Goal: Transaction & Acquisition: Purchase product/service

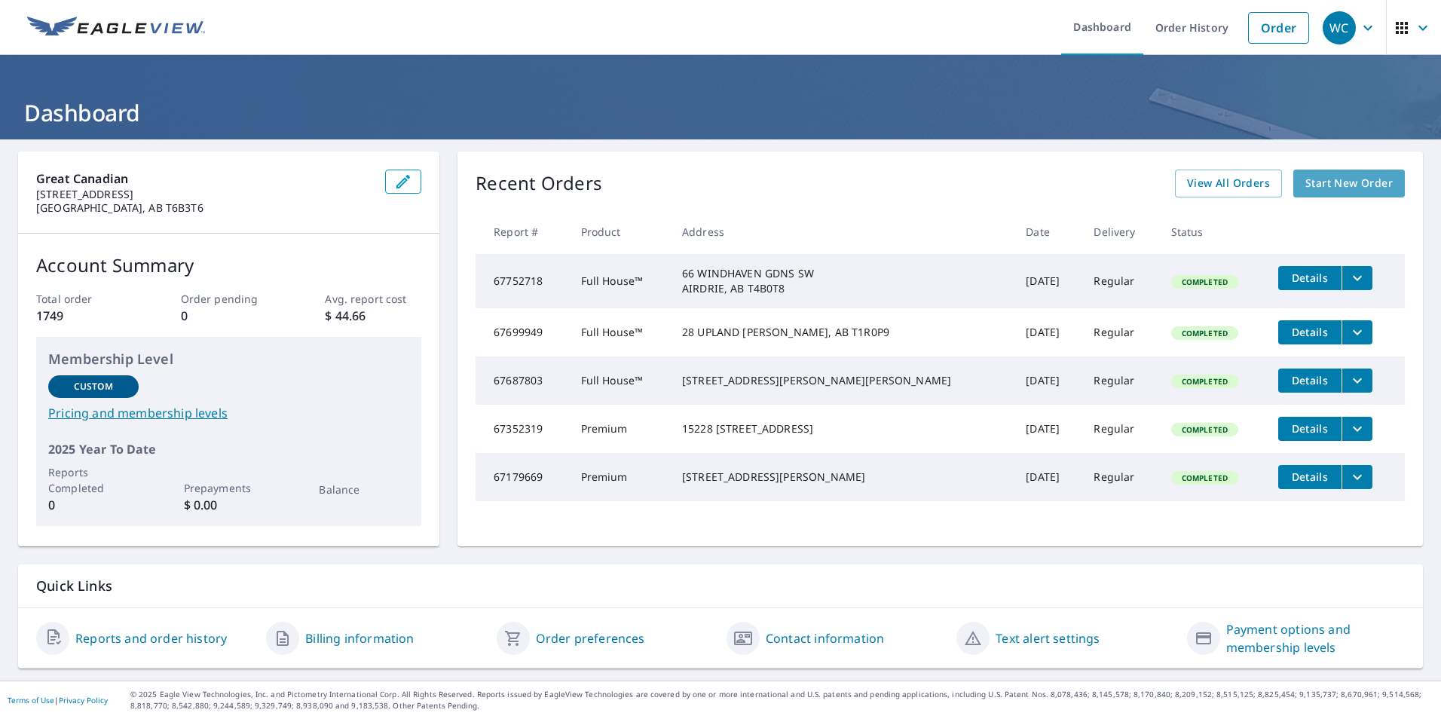
click at [1373, 192] on span "Start New Order" at bounding box center [1348, 183] width 87 height 19
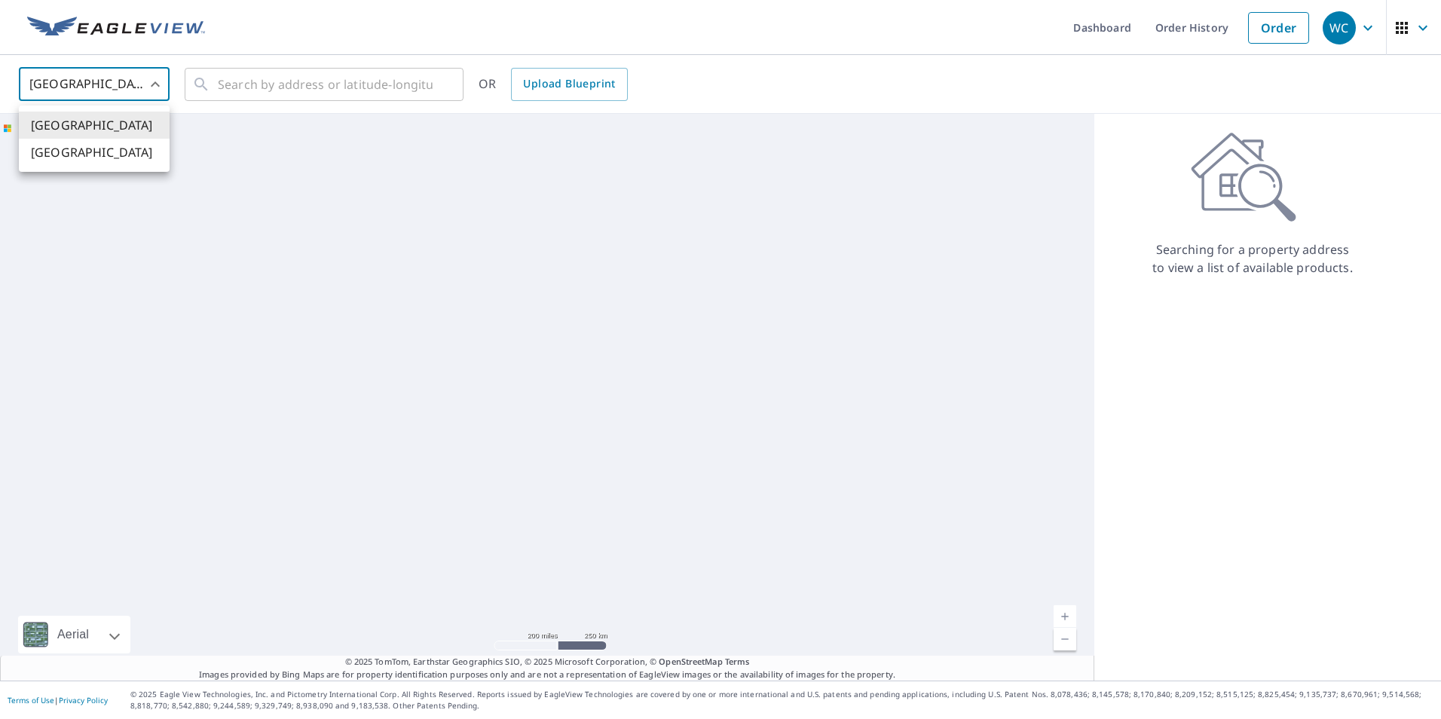
click at [74, 99] on body "WC WC Dashboard Order History Order WC United States US ​ ​ OR Upload Blueprint…" at bounding box center [720, 359] width 1441 height 719
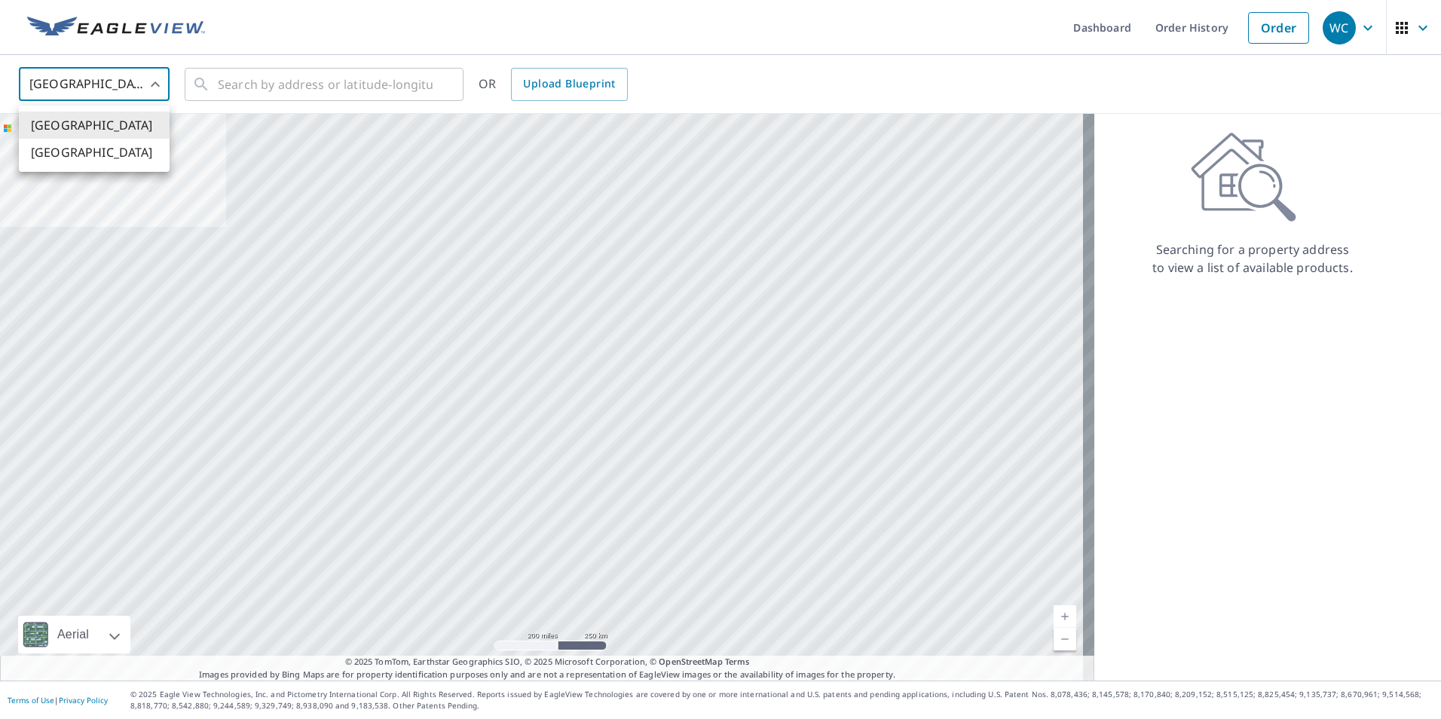
click at [80, 160] on li "[GEOGRAPHIC_DATA]" at bounding box center [94, 152] width 151 height 27
type input "CA"
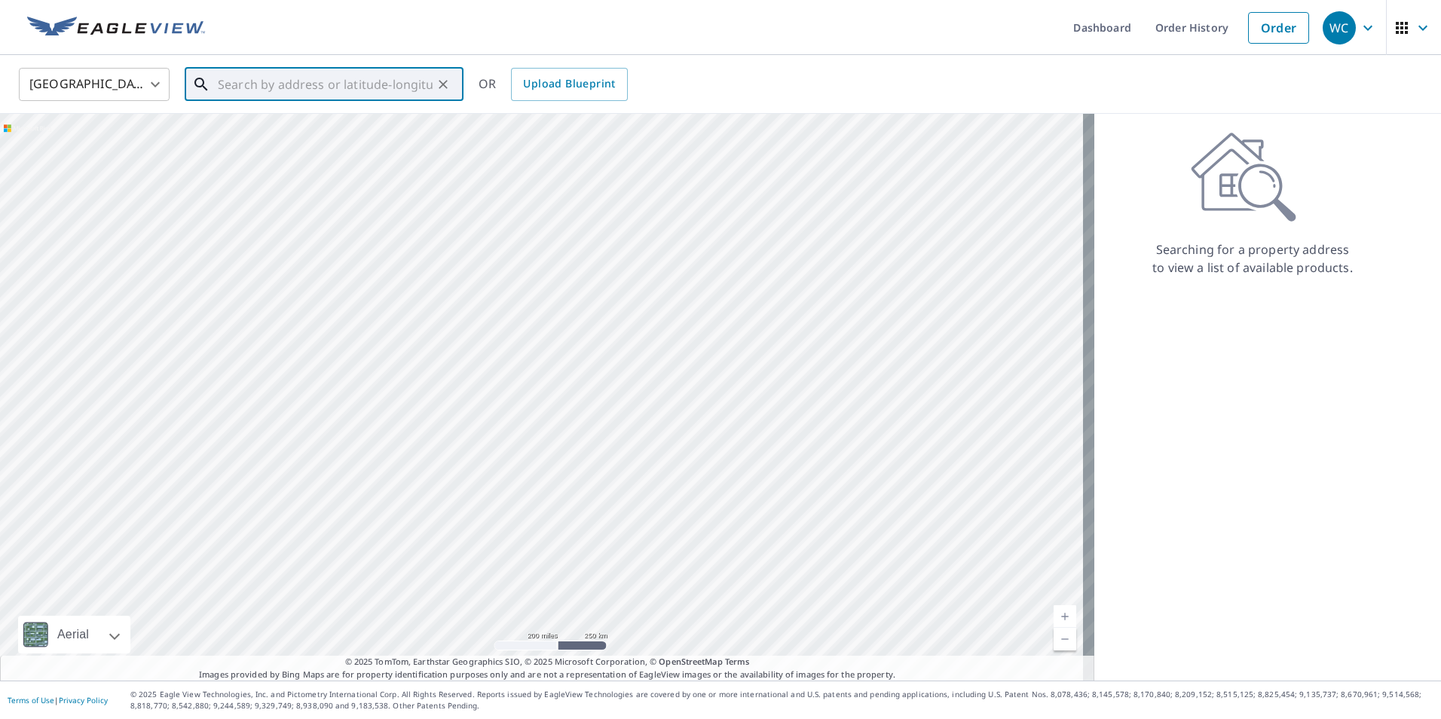
click at [283, 86] on input "text" at bounding box center [325, 84] width 215 height 42
paste input "[STREET_ADDRESS]"
click at [317, 130] on span "[STREET_ADDRESS]" at bounding box center [333, 128] width 237 height 18
type input "[STREET_ADDRESS]"
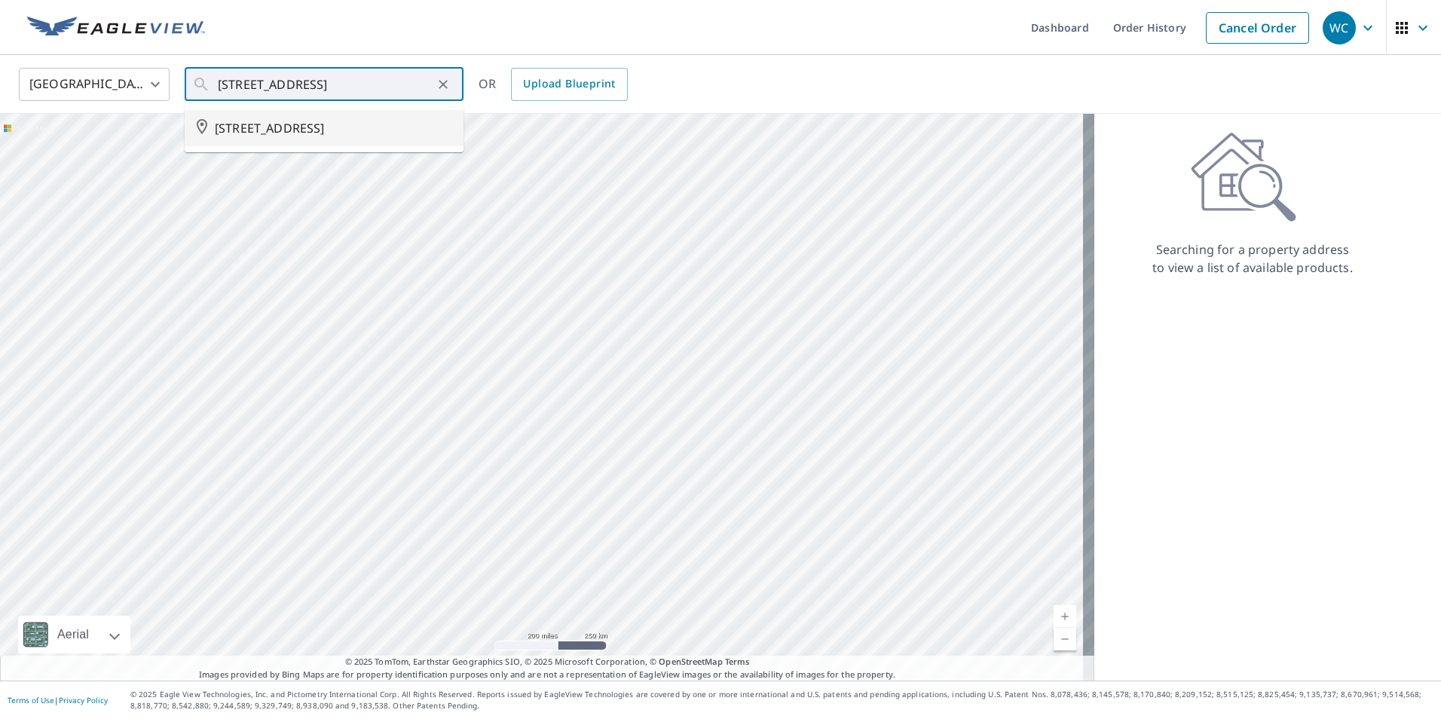
scroll to position [0, 0]
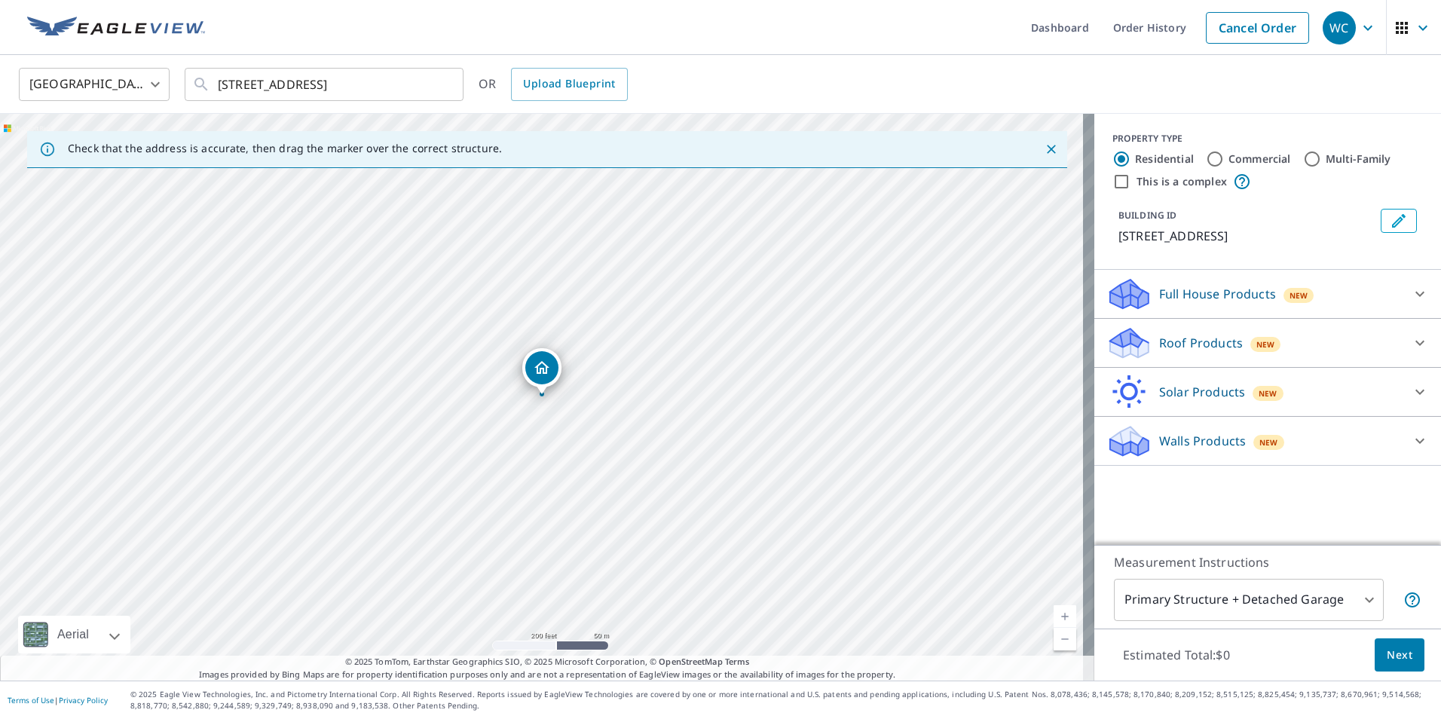
click at [1241, 292] on p "Full House Products" at bounding box center [1217, 294] width 117 height 18
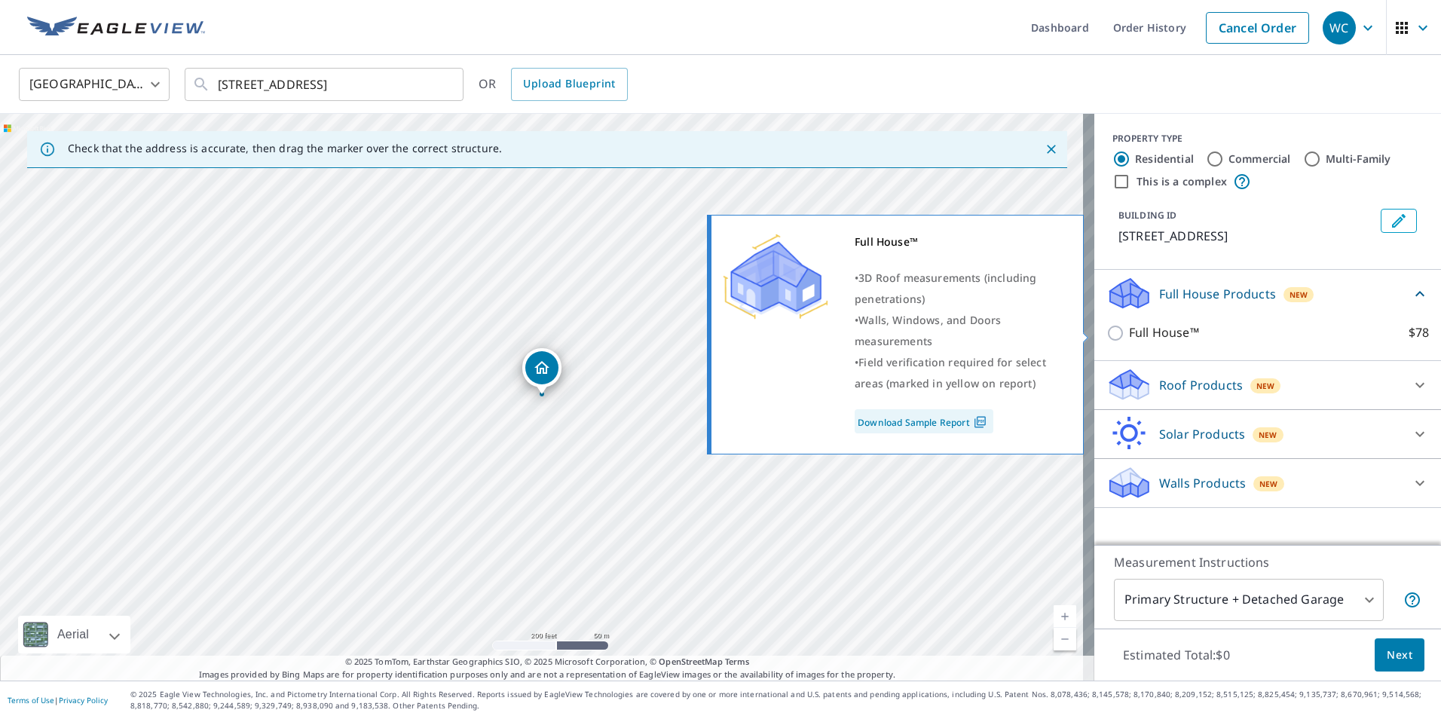
click at [1106, 332] on input "Full House™ $78" at bounding box center [1117, 333] width 23 height 18
checkbox input "true"
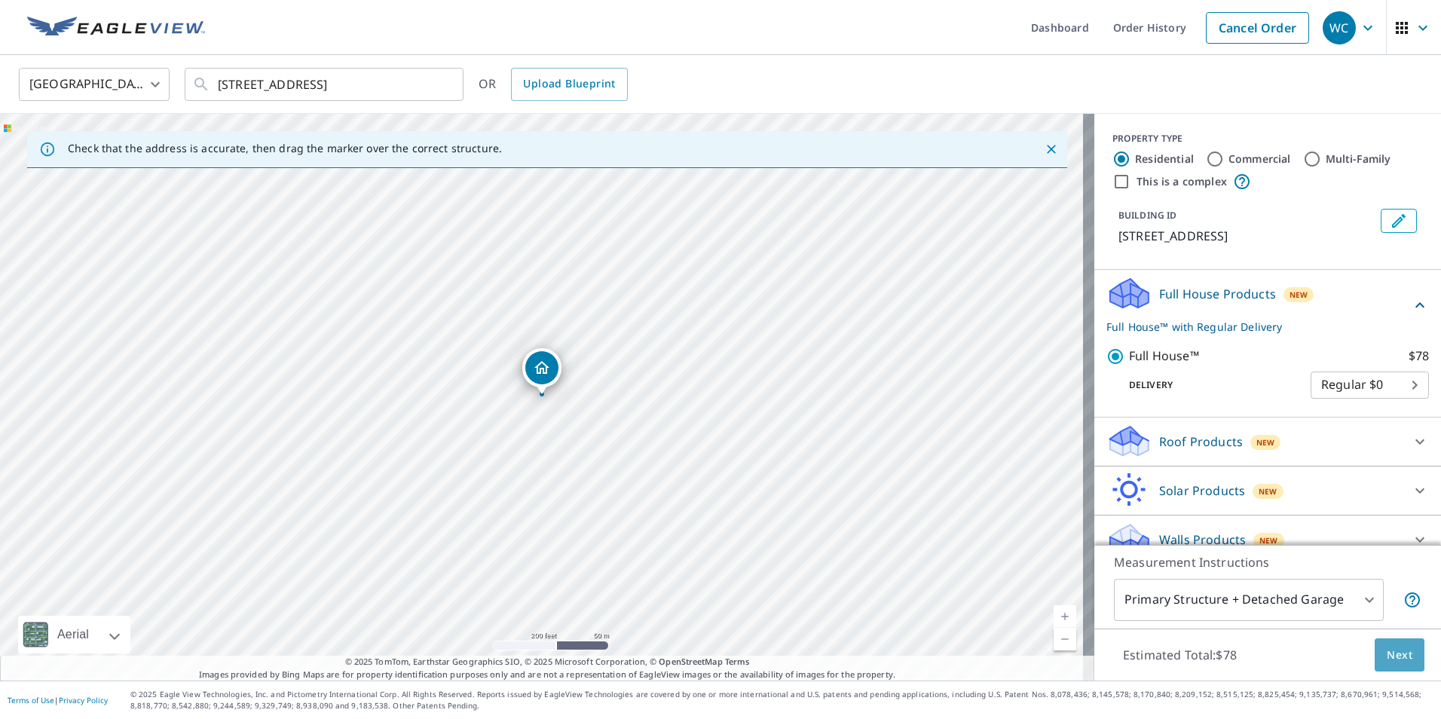
click at [1381, 667] on button "Next" at bounding box center [1400, 655] width 50 height 34
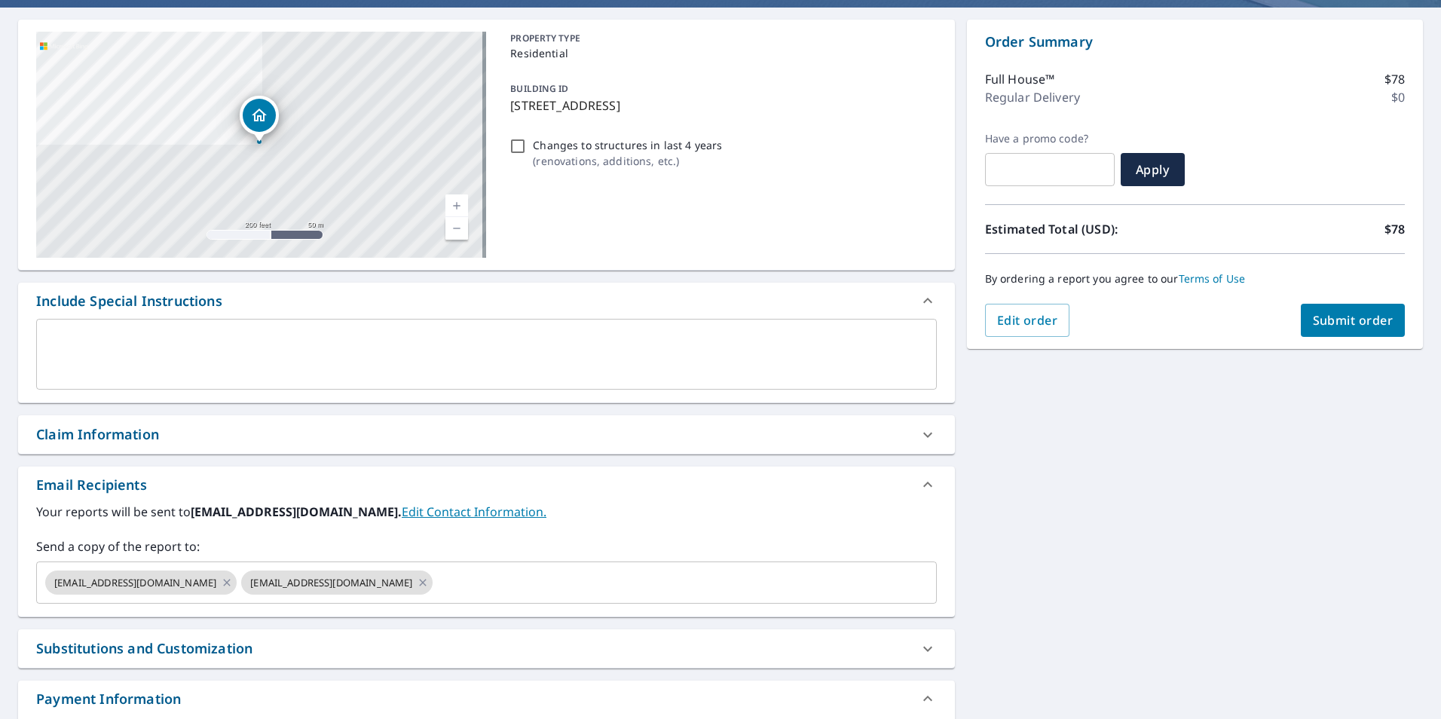
scroll to position [240, 0]
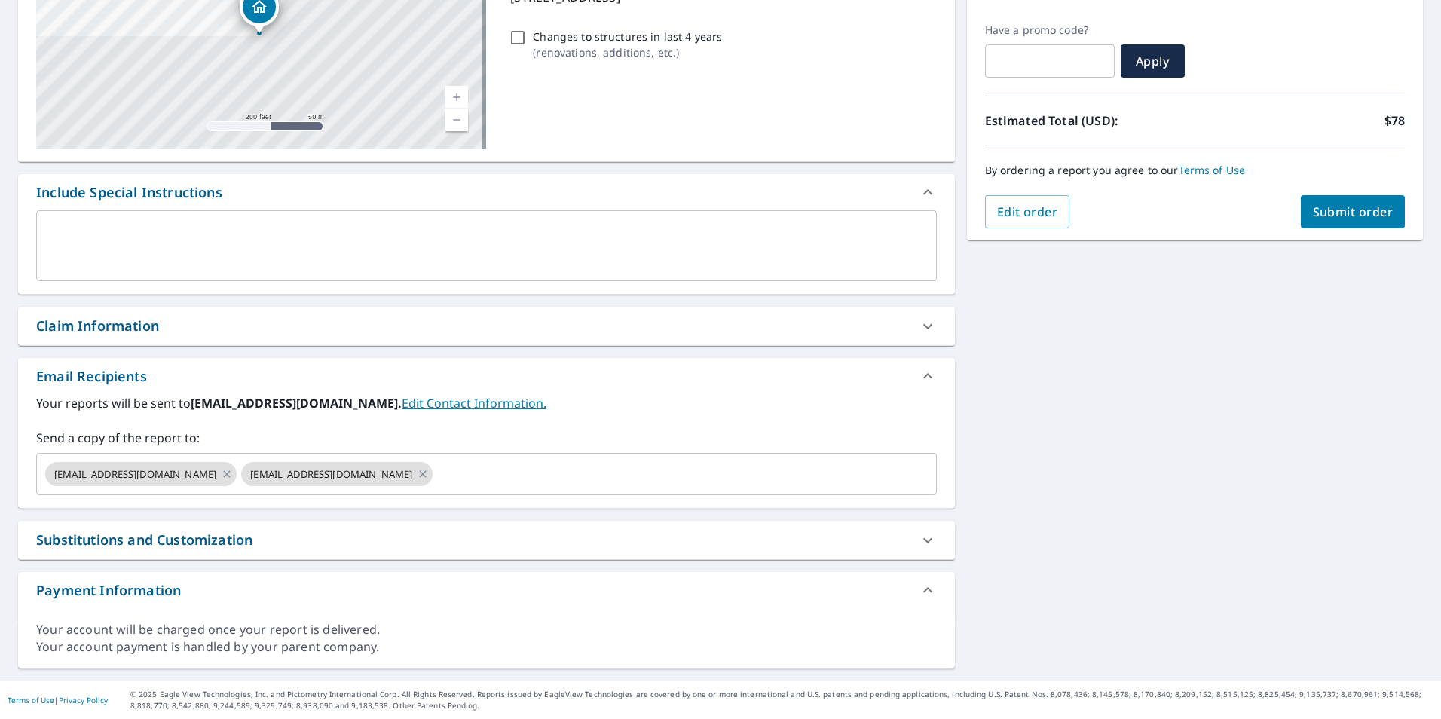
click at [116, 325] on div "Claim Information" at bounding box center [97, 326] width 123 height 20
checkbox input "true"
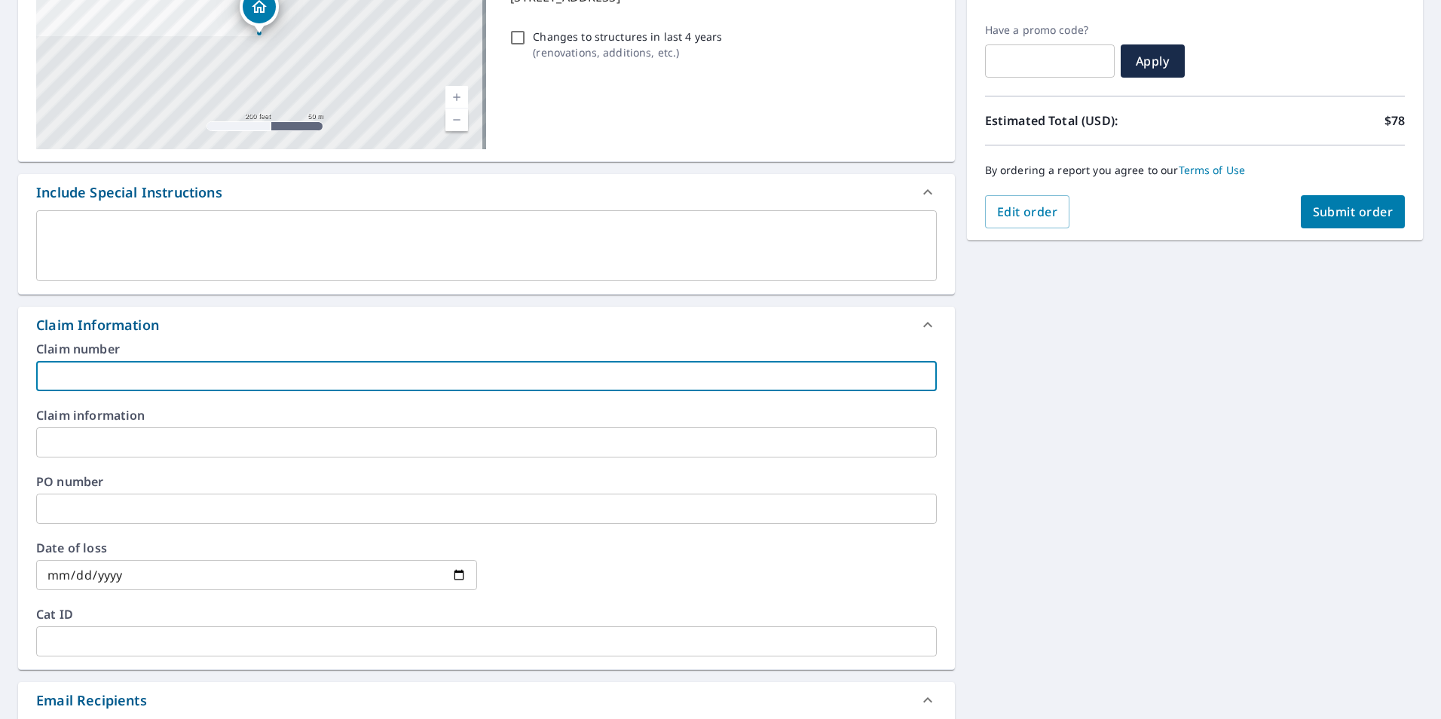
click at [167, 381] on input "text" at bounding box center [486, 376] width 901 height 30
paste input "002000000990859"
type input "002000000990859"
checkbox input "true"
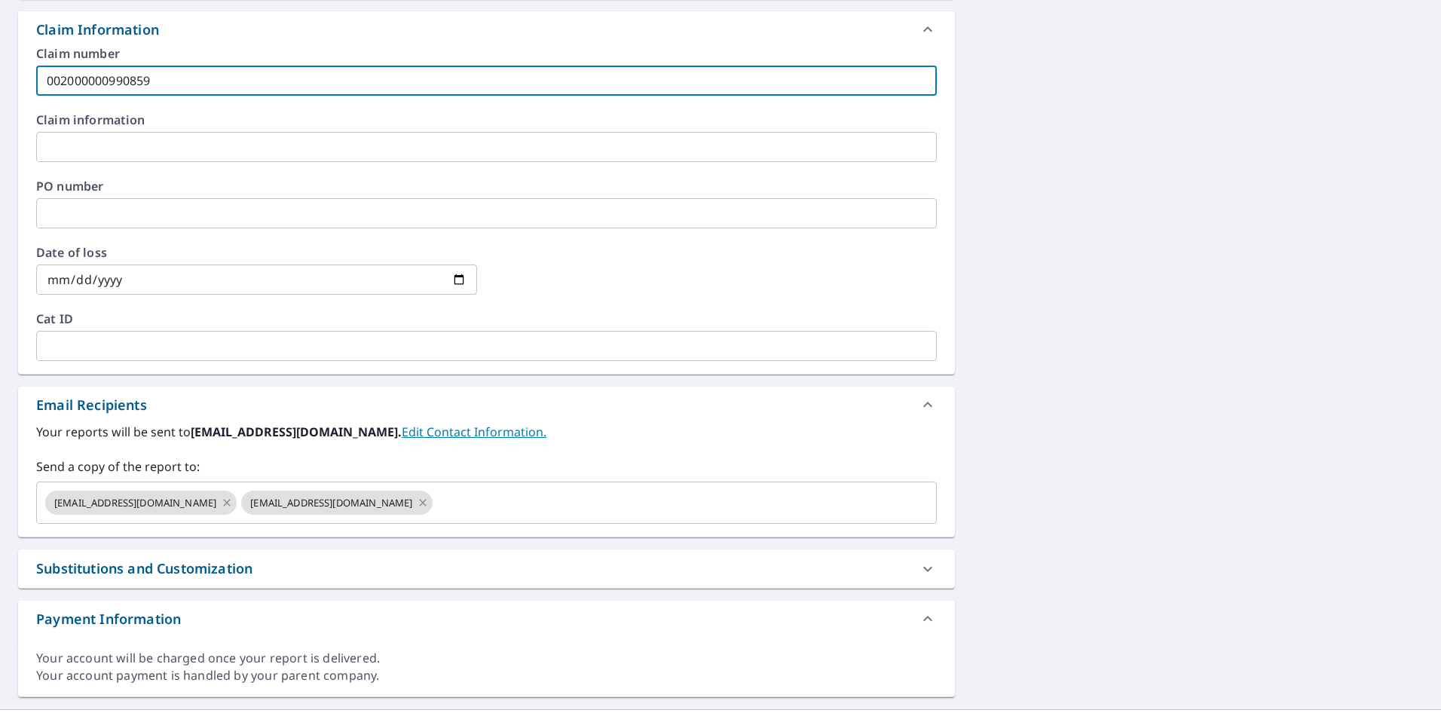
scroll to position [542, 0]
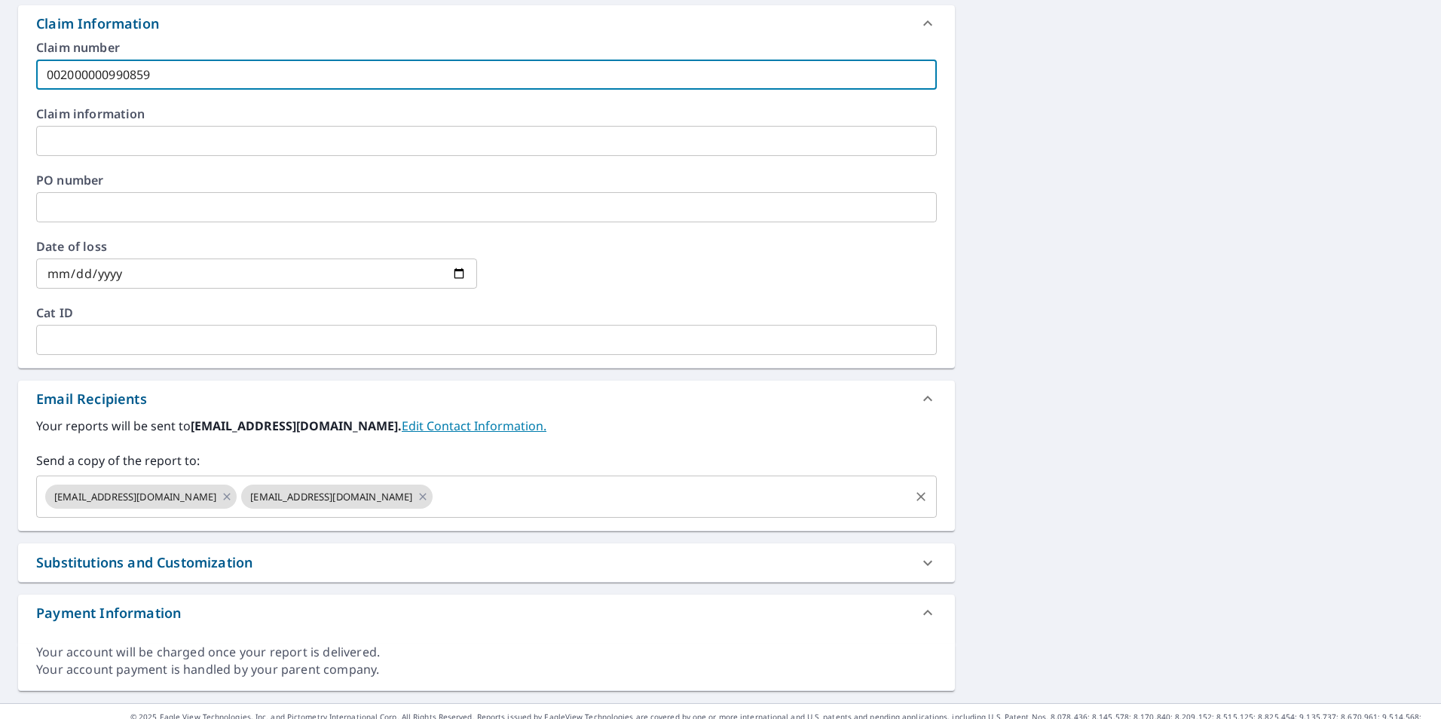
type input "002000000990859"
click at [445, 506] on input "text" at bounding box center [671, 496] width 472 height 29
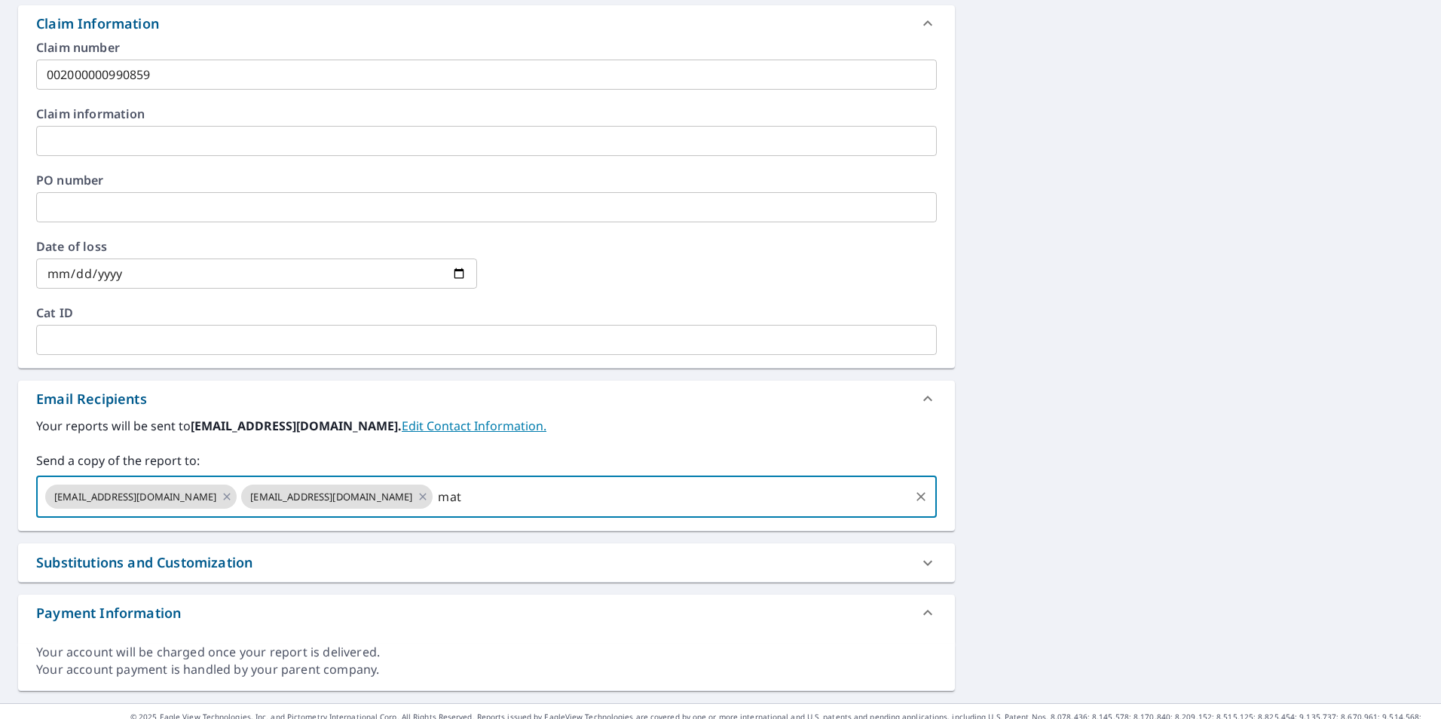
type input "mat"
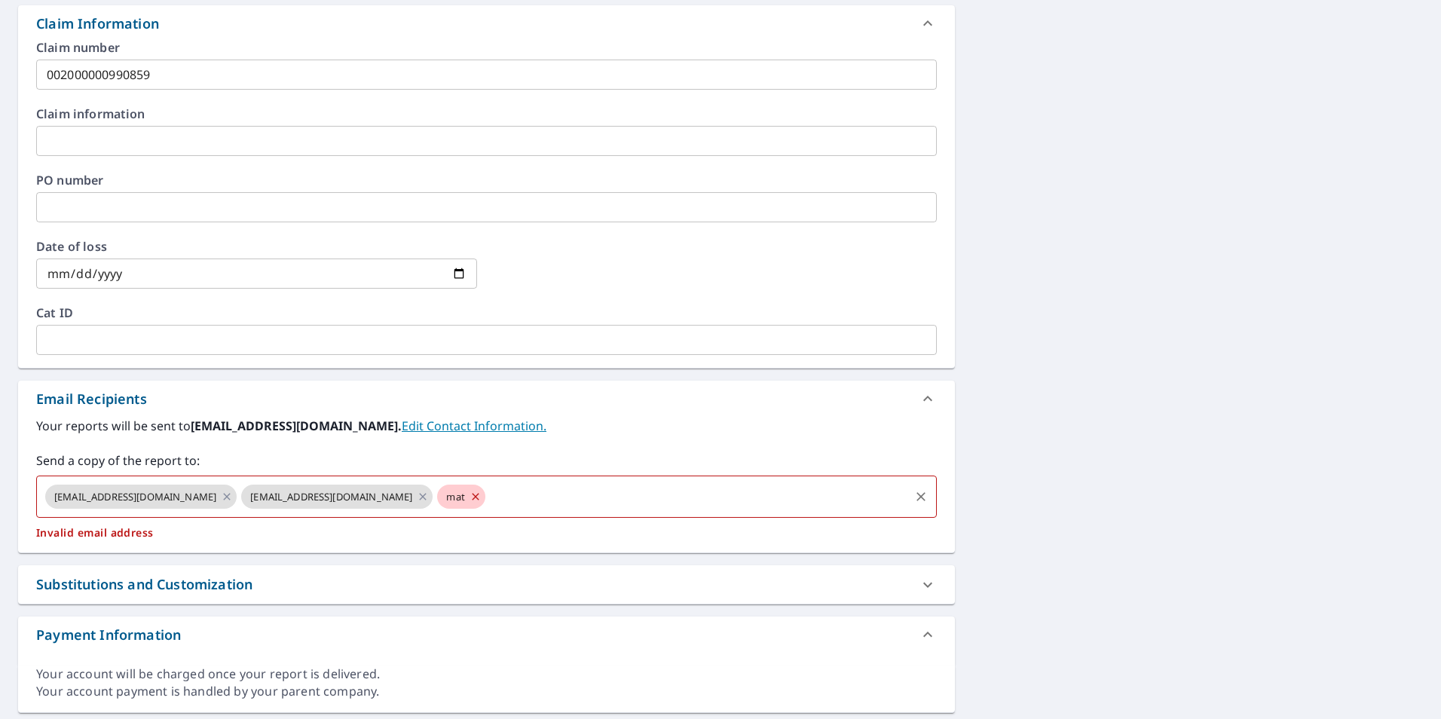
click at [437, 499] on span "mat" at bounding box center [455, 497] width 36 height 14
click at [469, 497] on icon at bounding box center [475, 496] width 12 height 17
checkbox input "true"
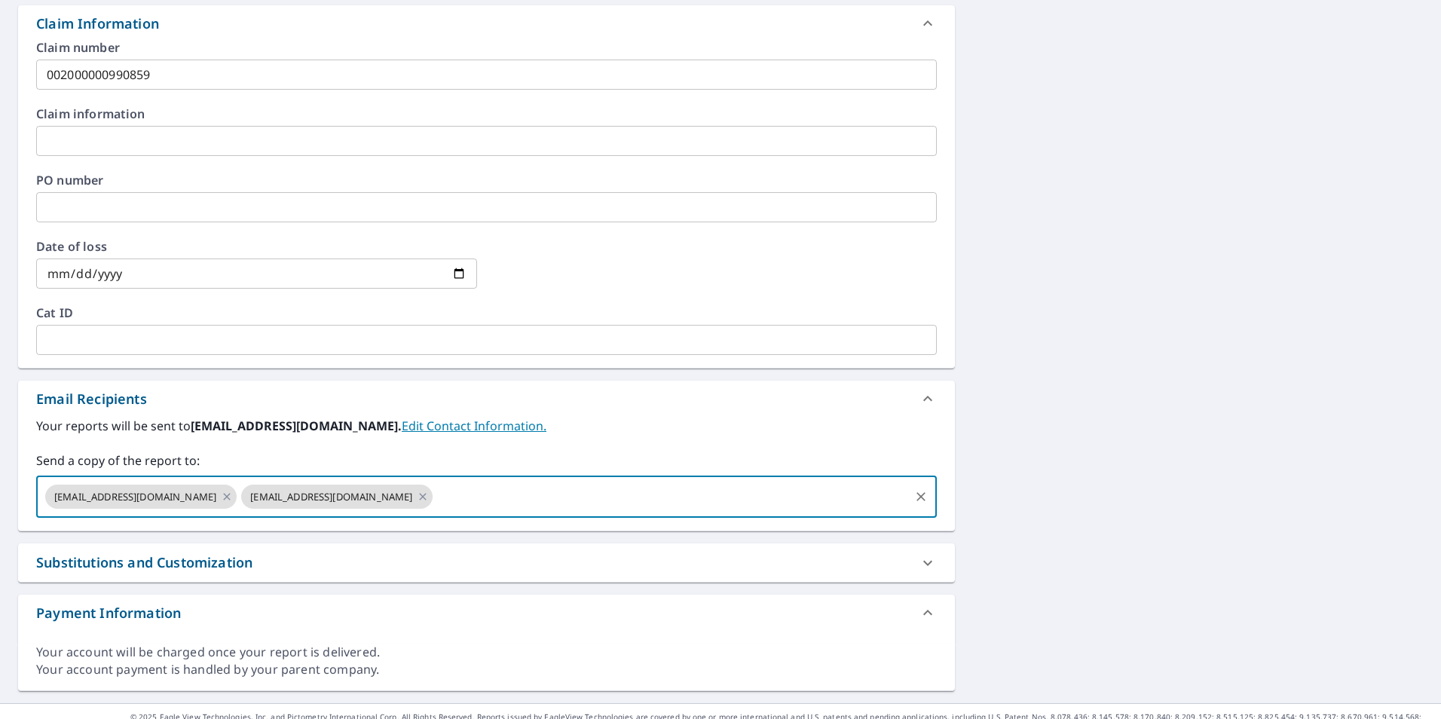
paste input "002000000990859"
drag, startPoint x: 409, startPoint y: 499, endPoint x: 365, endPoint y: 496, distance: 44.6
click at [435, 496] on input "002000000990859" at bounding box center [671, 496] width 472 height 29
type input "0"
type input "matt"
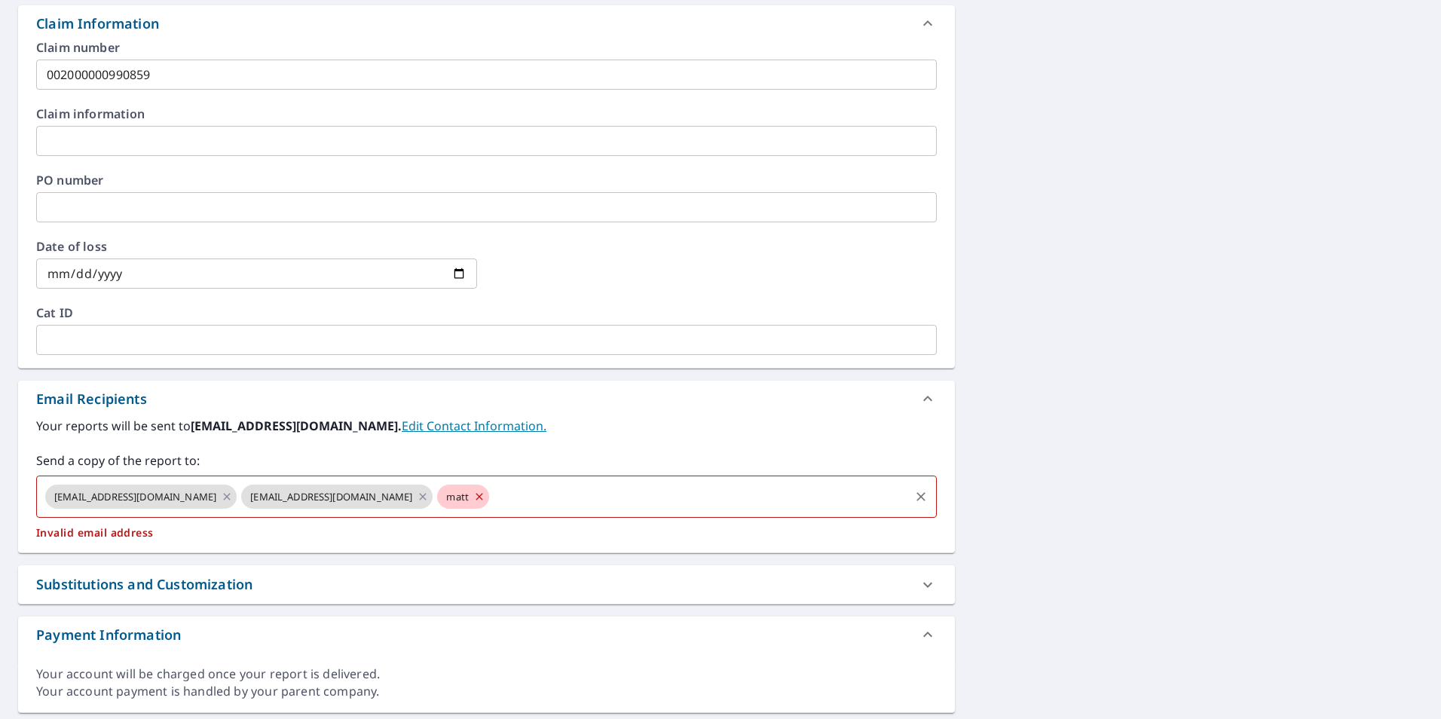
click at [473, 500] on icon at bounding box center [479, 496] width 12 height 17
checkbox input "true"
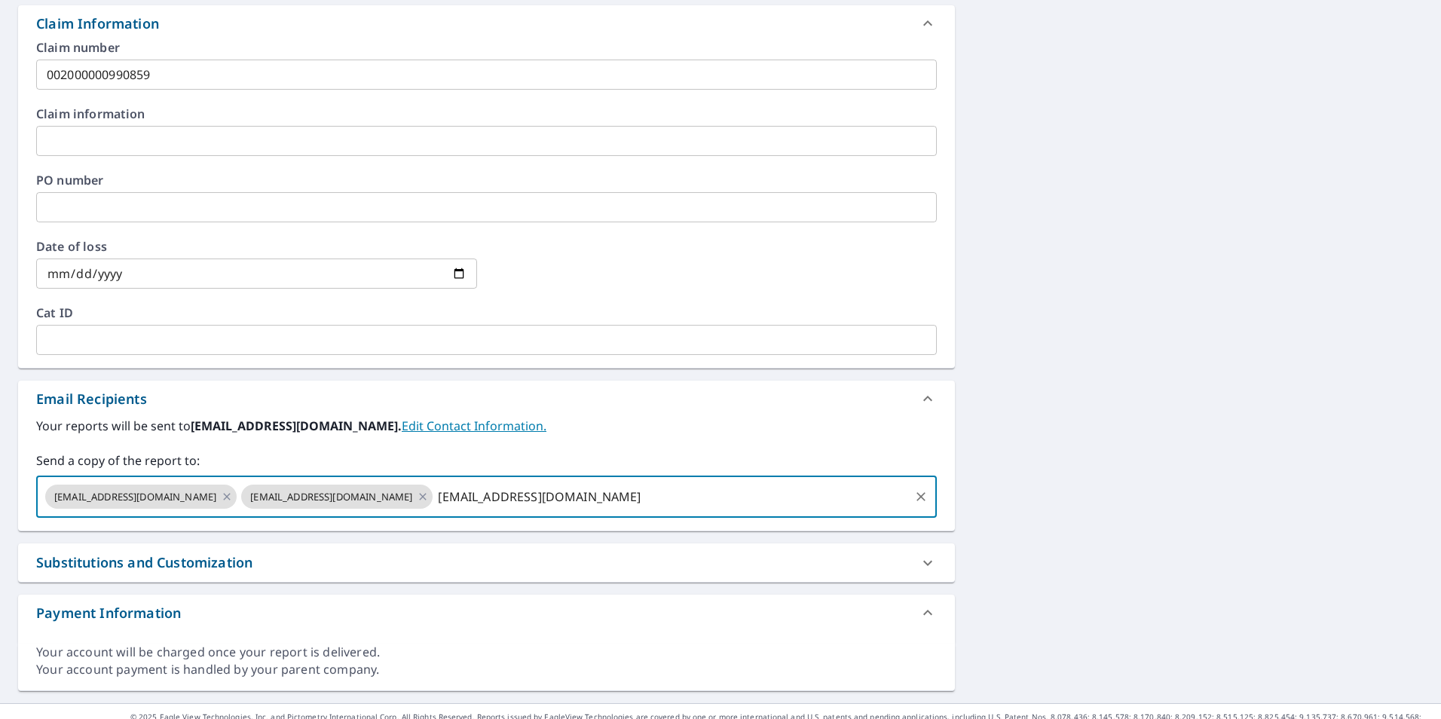
type input "[EMAIL_ADDRESS][DOMAIN_NAME]"
checkbox input "true"
click at [488, 543] on div "[STREET_ADDRESS] A standard road map Aerial A detailed look from above Labels L…" at bounding box center [486, 150] width 937 height 1081
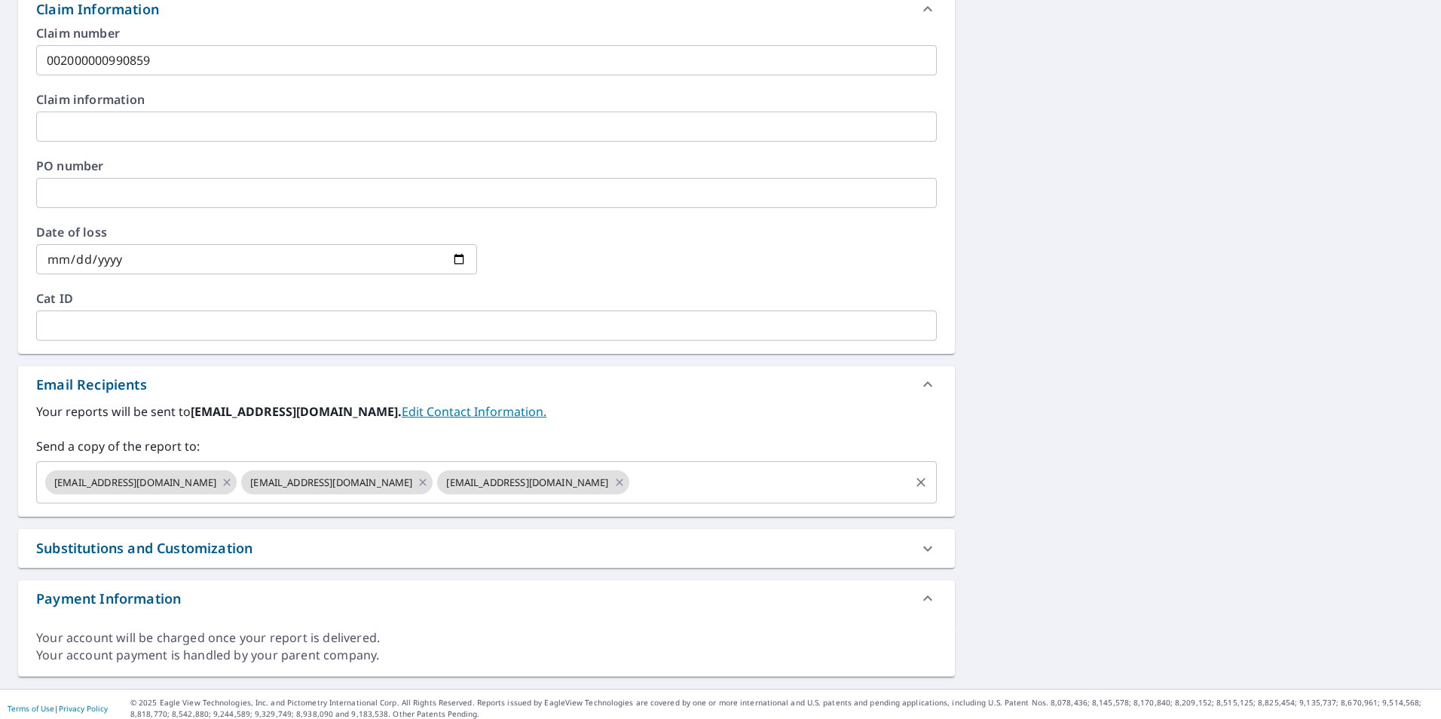
scroll to position [564, 0]
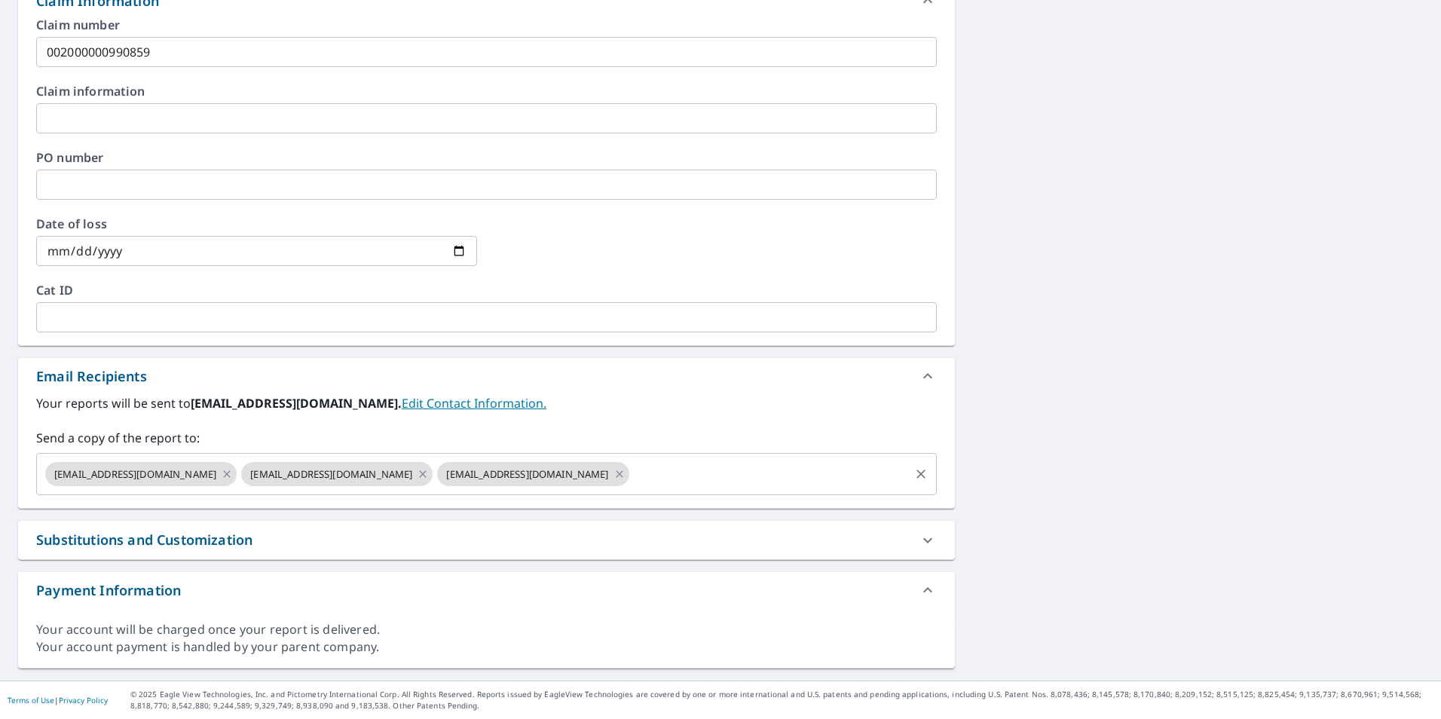
click at [631, 477] on input "text" at bounding box center [769, 474] width 276 height 29
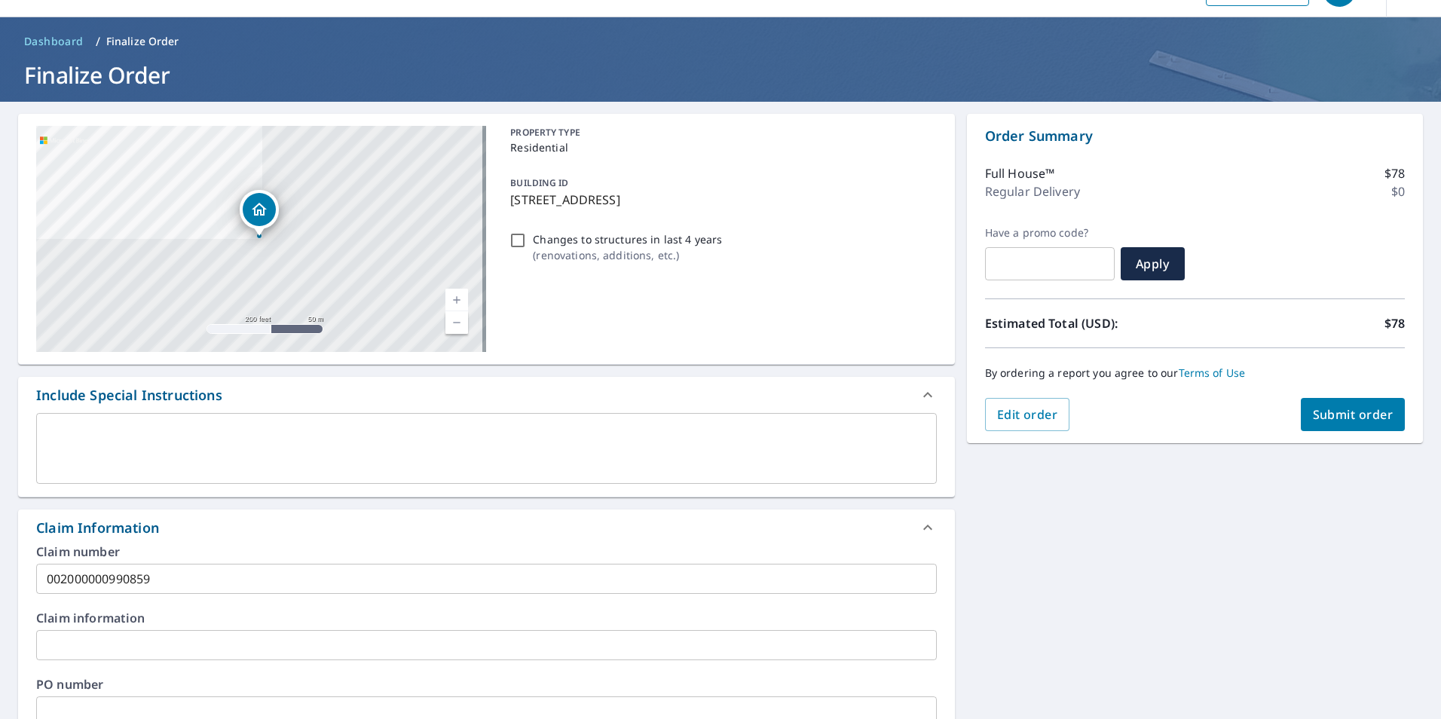
scroll to position [37, 0]
type input "[EMAIL_ADDRESS][DOMAIN_NAME]"
click at [1328, 416] on span "Submit order" at bounding box center [1353, 415] width 81 height 17
checkbox input "true"
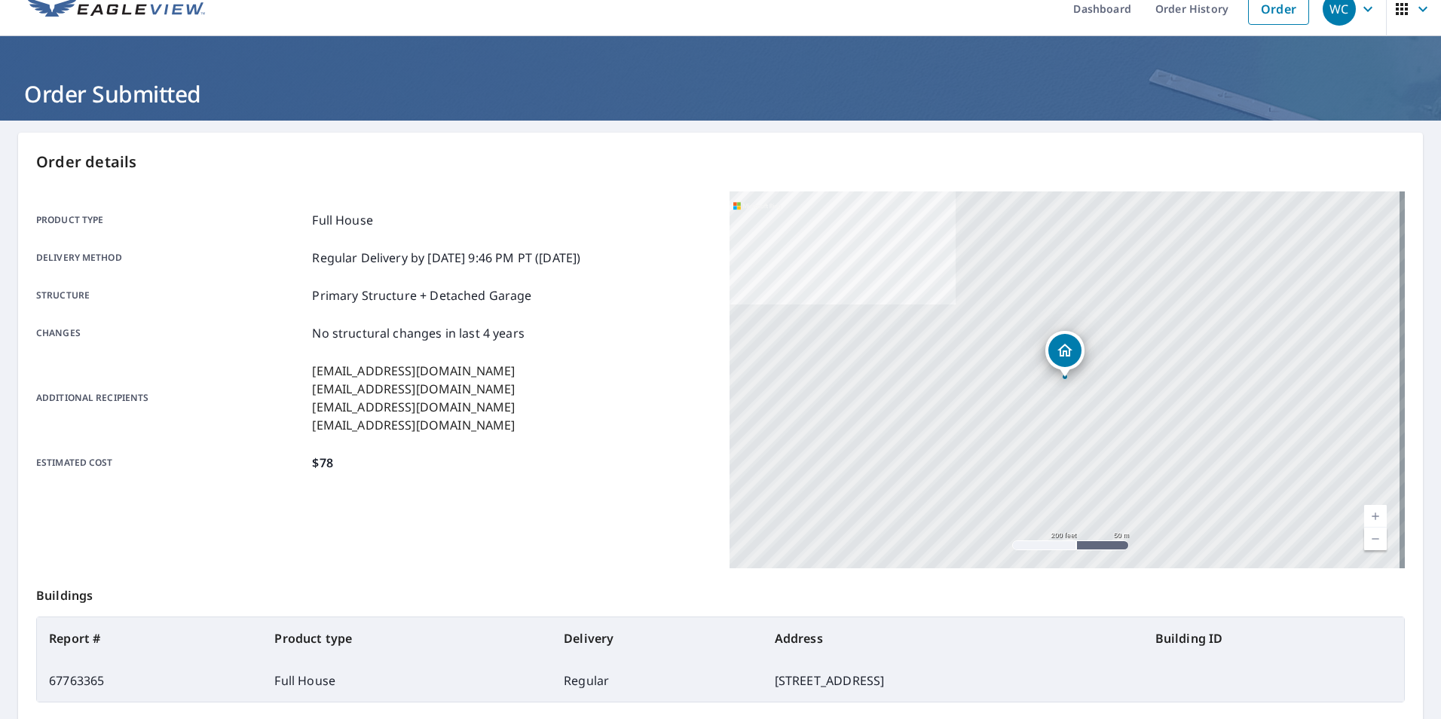
scroll to position [17, 0]
